Goal: Task Accomplishment & Management: Manage account settings

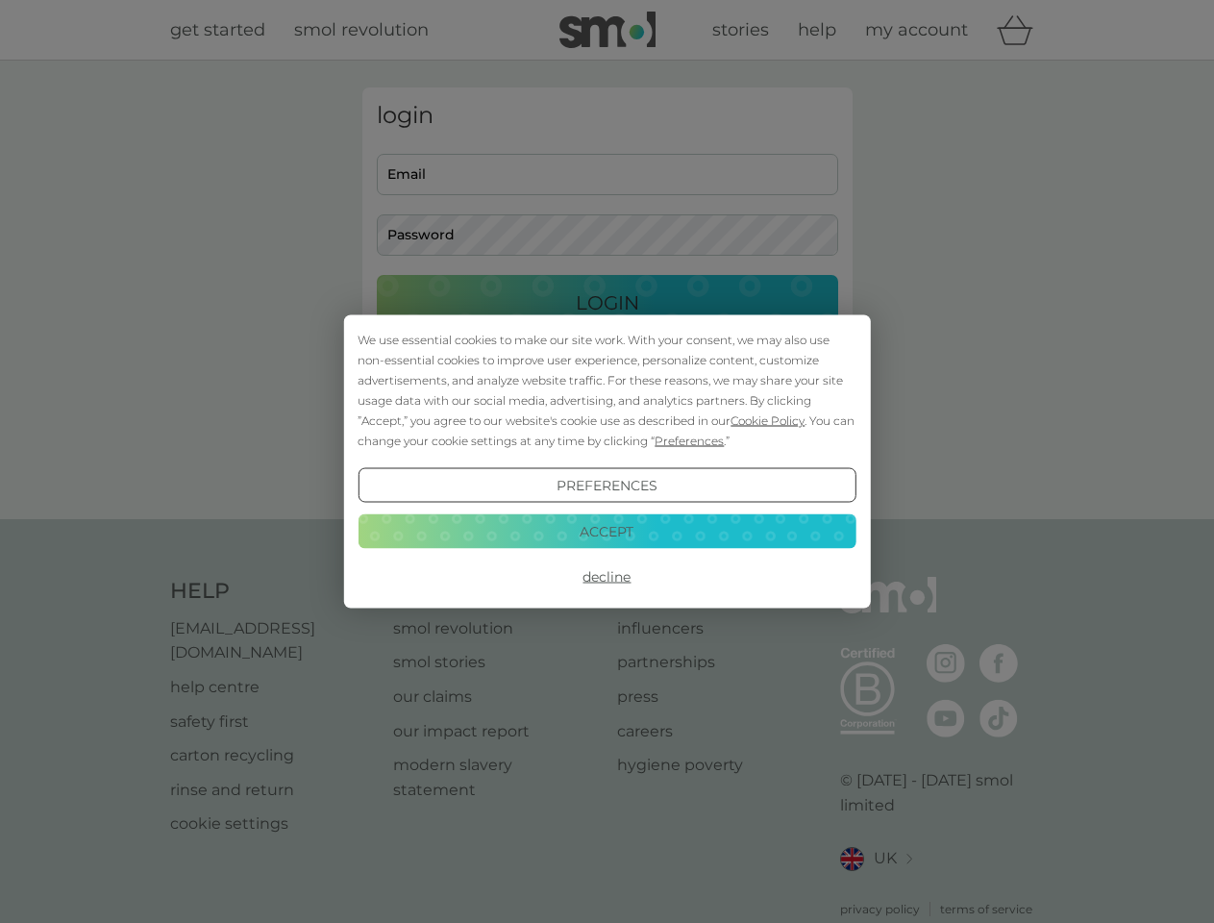
click at [768, 420] on span "Cookie Policy" at bounding box center [767, 420] width 74 height 14
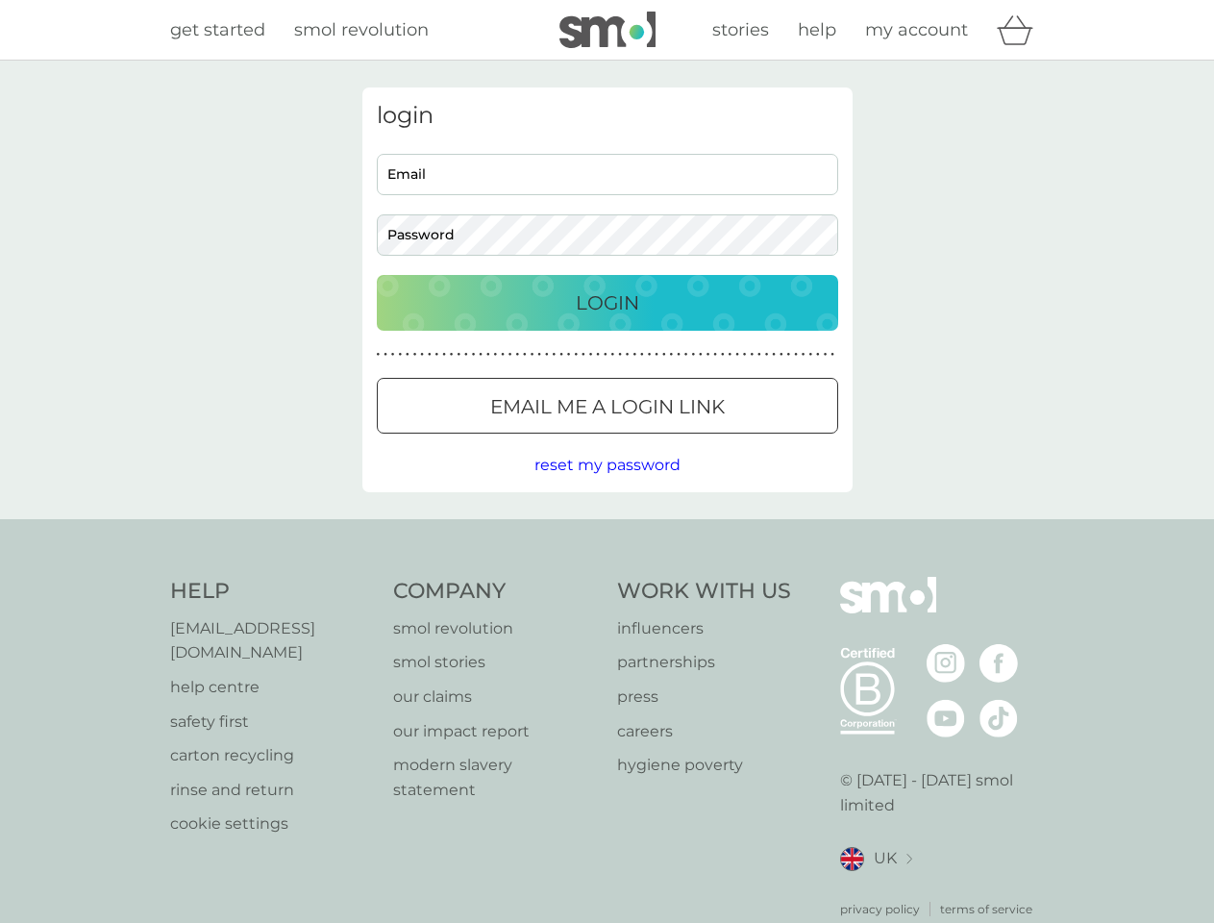
click at [687, 440] on div "login Email Password Login ● ● ● ● ● ● ● ● ● ● ● ● ● ● ● ● ● ● ● ● ● ● ● ● ● ● …" at bounding box center [607, 289] width 490 height 405
click at [606, 485] on div "login Email Password Login ● ● ● ● ● ● ● ● ● ● ● ● ● ● ● ● ● ● ● ● ● ● ● ● ● ● …" at bounding box center [607, 289] width 490 height 405
click at [606, 577] on div "Help [EMAIL_ADDRESS][DOMAIN_NAME] help centre safety first carton recycling rin…" at bounding box center [607, 747] width 875 height 341
click at [606, 531] on div "Help [EMAIL_ADDRESS][DOMAIN_NAME] help centre safety first carton recycling rin…" at bounding box center [607, 747] width 1214 height 457
